Goal: Task Accomplishment & Management: Complete application form

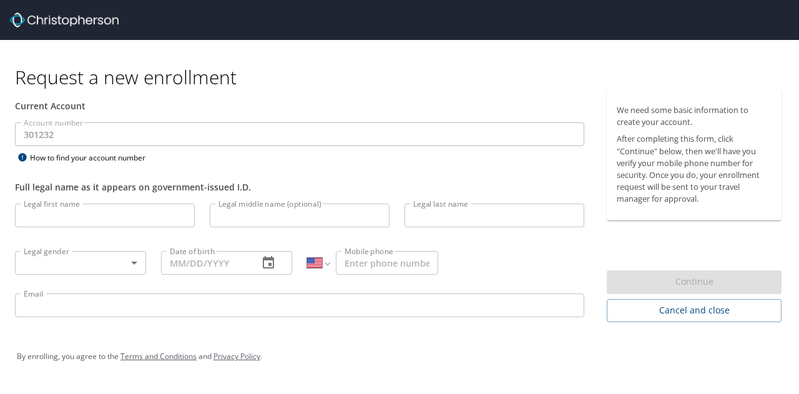
select select "US"
click at [139, 215] on input "Legal first name" at bounding box center [105, 215] width 180 height 24
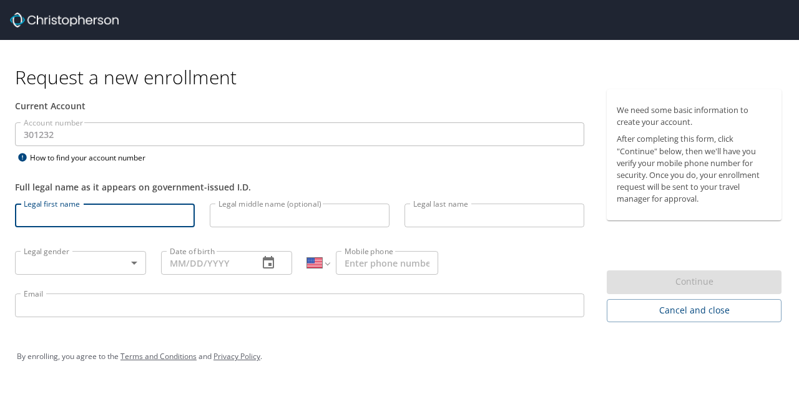
type input "[PERSON_NAME]"
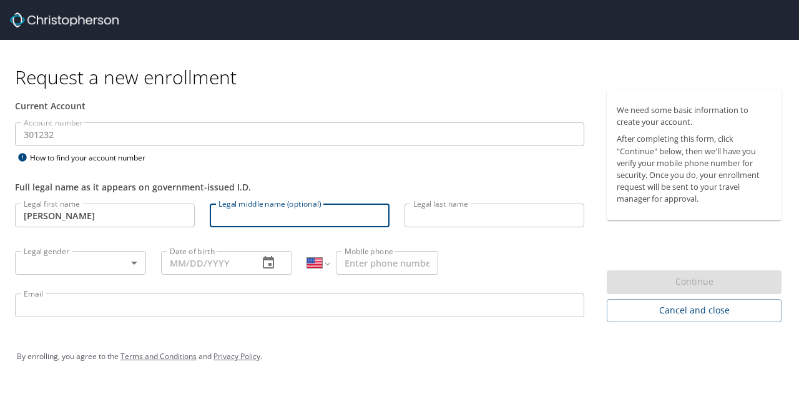
click at [244, 222] on input "Legal middle name (optional)" at bounding box center [300, 215] width 180 height 24
type input "Mark"
click at [444, 222] on input "Legal last name" at bounding box center [494, 215] width 180 height 24
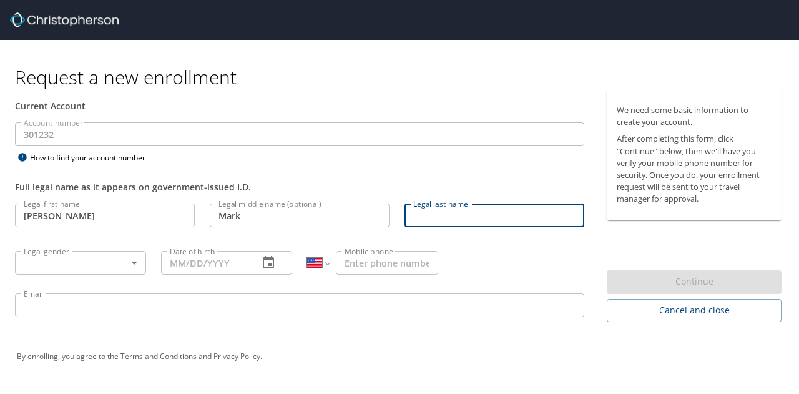
type input "Gljiva"
click at [124, 254] on body "Request a new enrollment Current Account Account number 301232 Account number H…" at bounding box center [399, 197] width 799 height 394
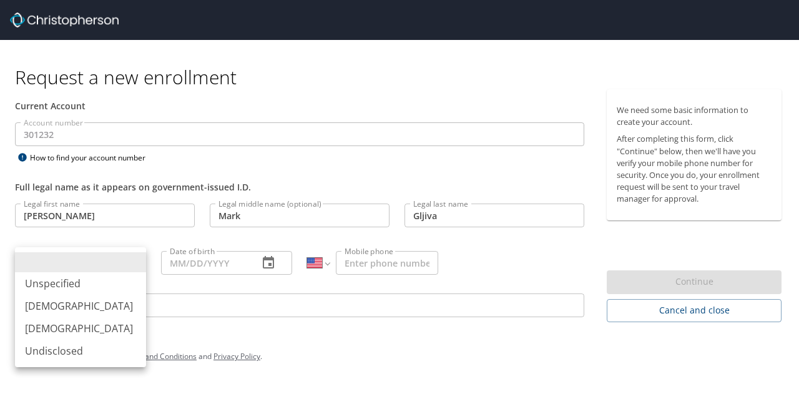
click at [62, 303] on li "[DEMOGRAPHIC_DATA]" at bounding box center [80, 306] width 131 height 22
type input "[DEMOGRAPHIC_DATA]"
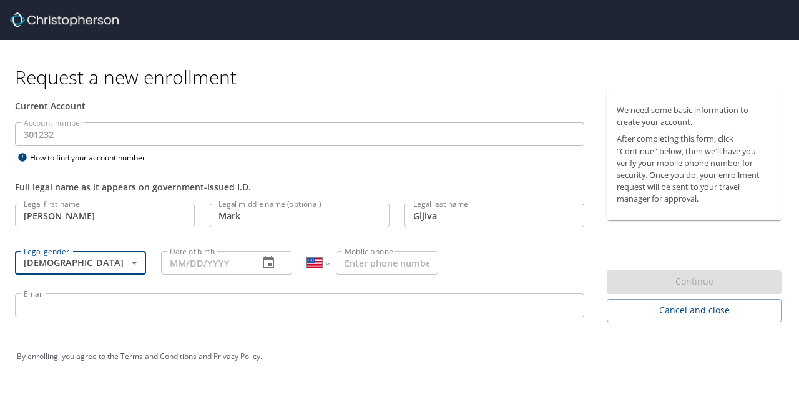
click at [224, 262] on input "Date of birth" at bounding box center [204, 263] width 87 height 24
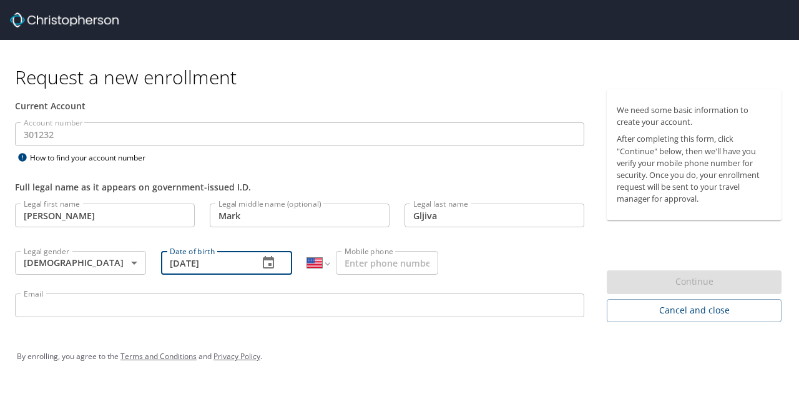
type input "[DATE]"
click at [363, 260] on input "Mobile phone" at bounding box center [387, 263] width 102 height 24
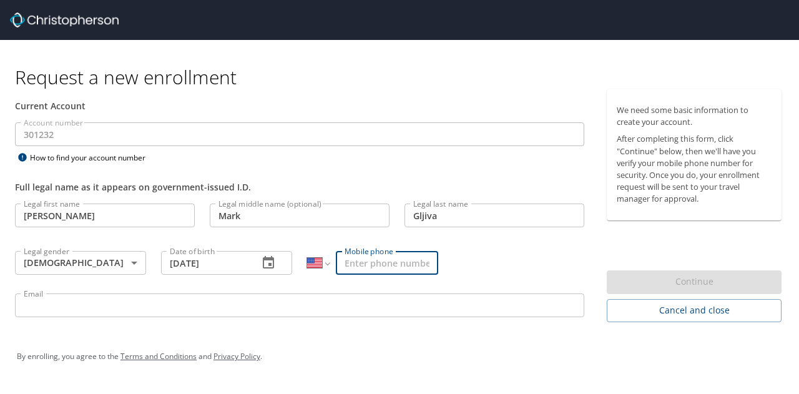
type input "[PHONE_NUMBER]"
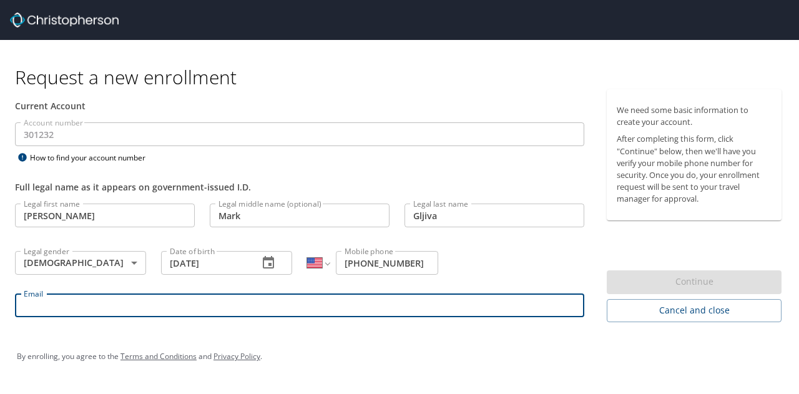
click at [297, 309] on input "Email" at bounding box center [299, 305] width 569 height 24
type input "[PERSON_NAME][EMAIL_ADDRESS][DOMAIN_NAME]"
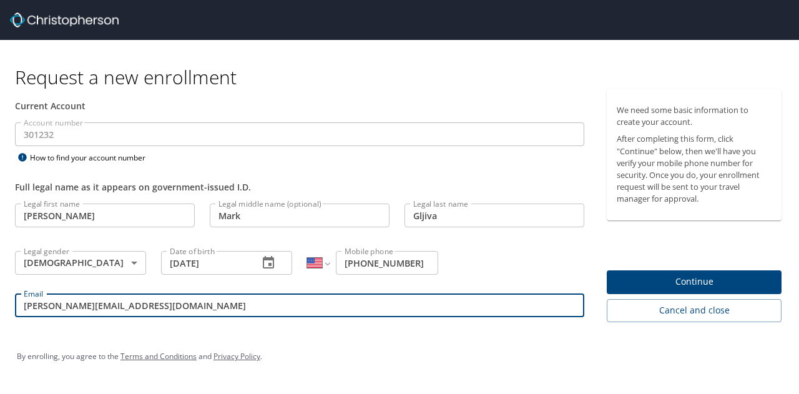
click at [682, 274] on span "Continue" at bounding box center [694, 282] width 155 height 16
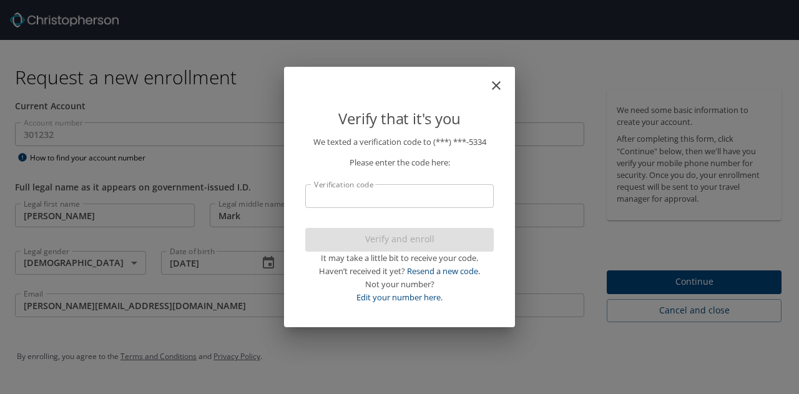
click at [331, 198] on input "Verification code" at bounding box center [399, 196] width 189 height 24
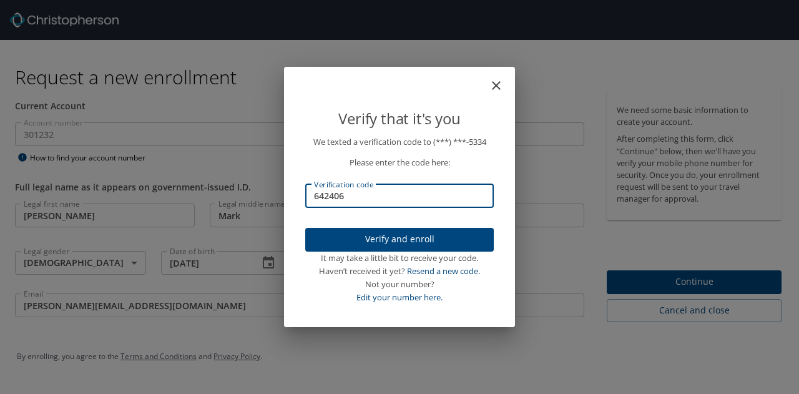
type input "642406"
click at [367, 237] on span "Verify and enroll" at bounding box center [399, 240] width 169 height 16
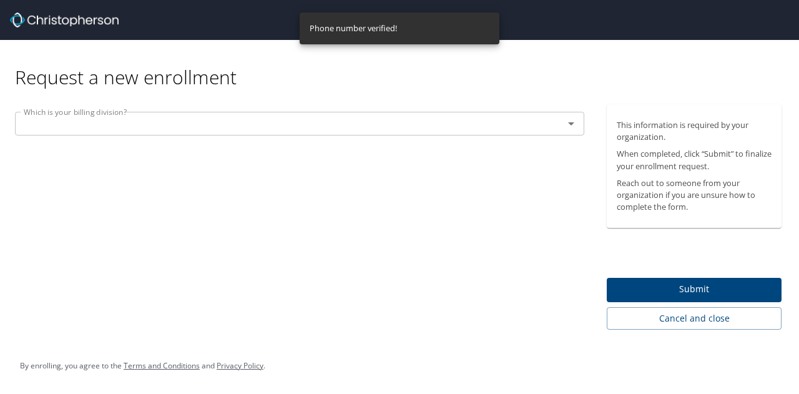
click at [285, 128] on input "text" at bounding box center [281, 123] width 525 height 16
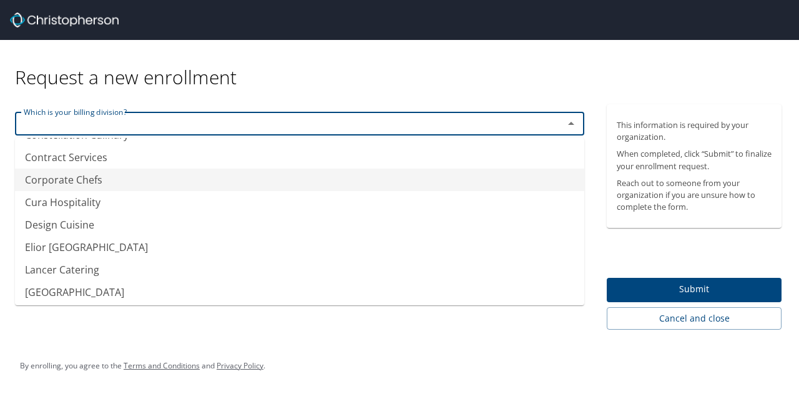
scroll to position [87, 0]
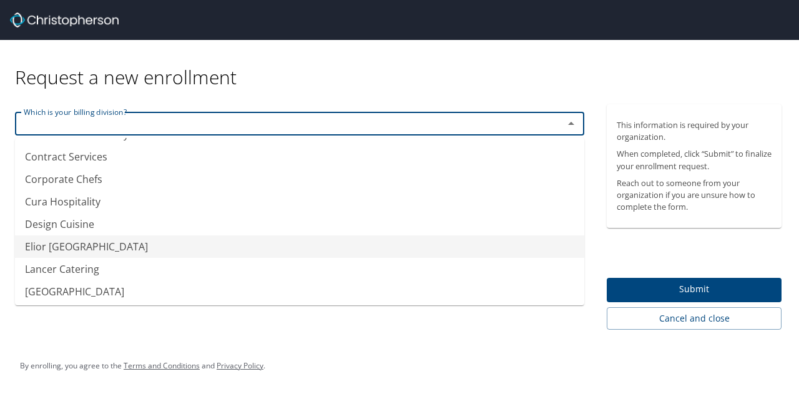
click at [149, 250] on li "Elior [GEOGRAPHIC_DATA]" at bounding box center [299, 246] width 569 height 22
type input "Elior [GEOGRAPHIC_DATA]"
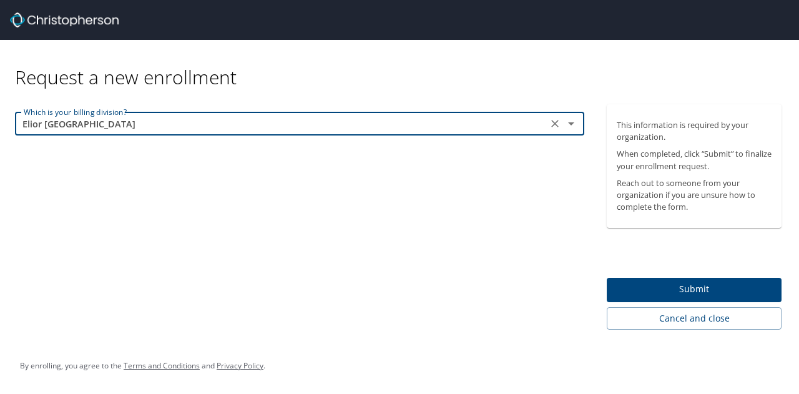
click at [647, 286] on span "Submit" at bounding box center [694, 290] width 155 height 16
